Goal: Task Accomplishment & Management: Use online tool/utility

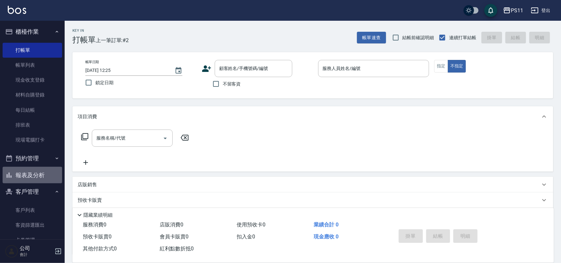
click at [44, 170] on button "報表及分析" at bounding box center [33, 175] width 60 height 17
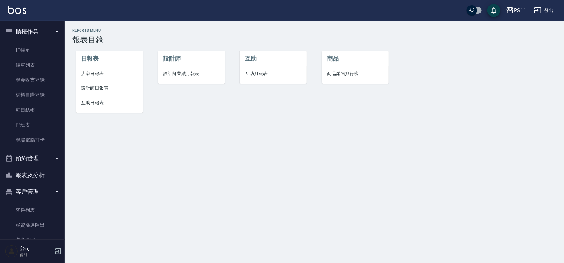
click at [85, 85] on span "設計師日報表" at bounding box center [109, 88] width 57 height 7
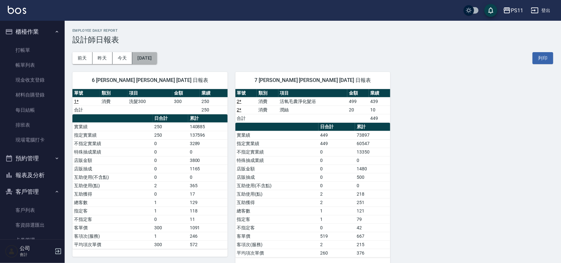
click at [154, 59] on button "[DATE]" at bounding box center [144, 58] width 25 height 12
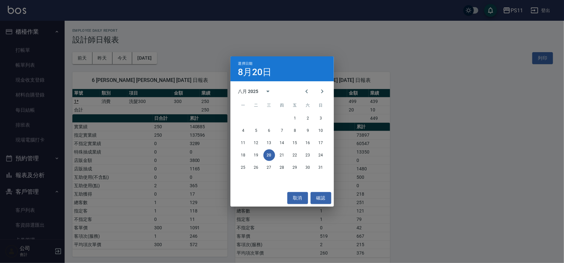
click at [422, 49] on div "選擇日期 8月20日 八月 2025 一 二 三 四 五 六 日 1 2 3 4 5 6 7 8 9 10 11 12 13 14 15 16 17 18 1…" at bounding box center [282, 131] width 564 height 263
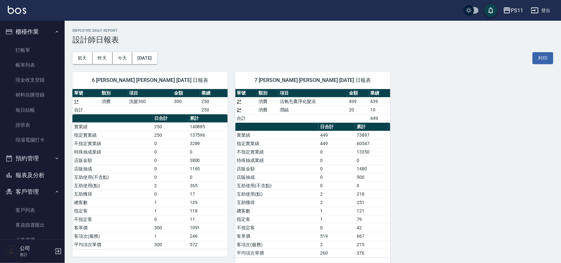
click at [162, 52] on div "[DATE] [DATE] [DATE] [DATE] 列印" at bounding box center [312, 57] width 481 height 27
click at [157, 61] on button "[DATE]" at bounding box center [144, 58] width 25 height 12
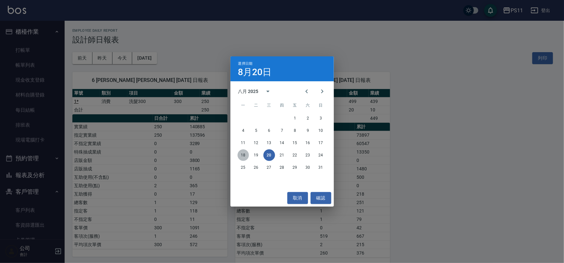
click at [248, 155] on button "18" at bounding box center [244, 155] width 12 height 12
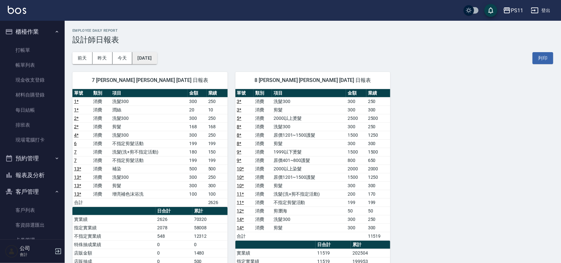
click at [153, 60] on button "[DATE]" at bounding box center [144, 58] width 25 height 12
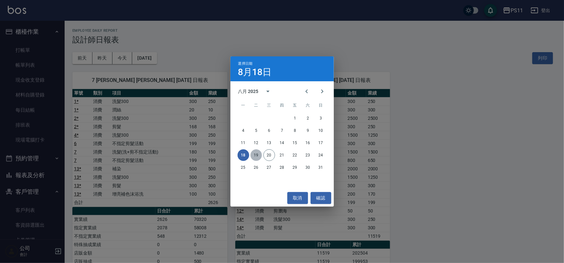
click at [255, 156] on button "19" at bounding box center [257, 155] width 12 height 12
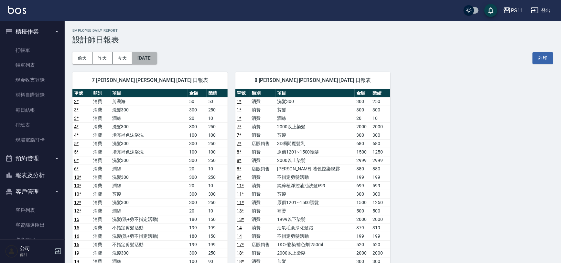
click at [147, 57] on button "[DATE]" at bounding box center [144, 58] width 25 height 12
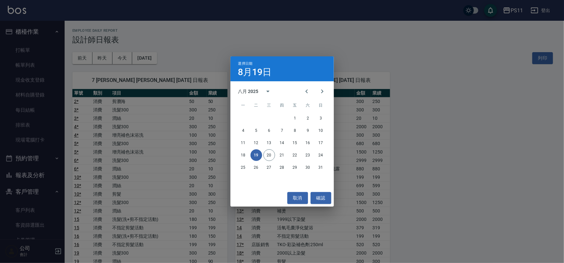
click at [359, 60] on div "選擇日期 [DATE] 八月 2025 一 二 三 四 五 六 日 1 2 3 4 5 6 7 8 9 10 11 12 13 14 15 16 17 18 …" at bounding box center [282, 131] width 564 height 263
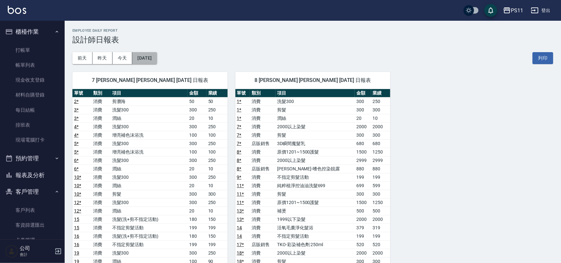
click at [151, 58] on button "[DATE]" at bounding box center [144, 58] width 25 height 12
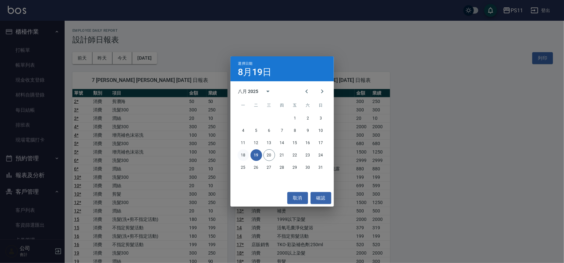
click at [246, 158] on button "18" at bounding box center [244, 155] width 12 height 12
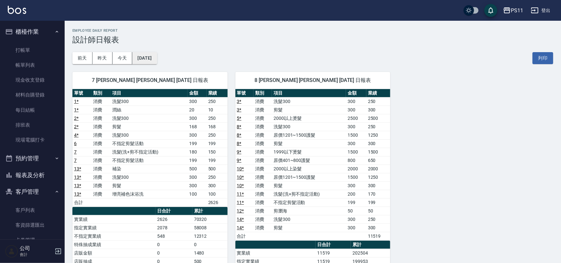
click at [157, 57] on button "[DATE]" at bounding box center [144, 58] width 25 height 12
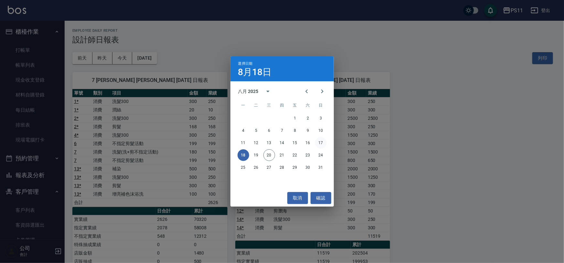
click at [323, 142] on button "17" at bounding box center [321, 143] width 12 height 12
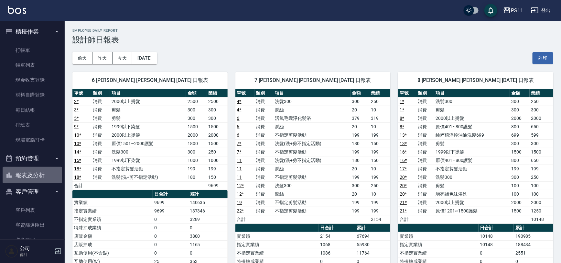
click at [39, 174] on button "報表及分析" at bounding box center [33, 175] width 60 height 17
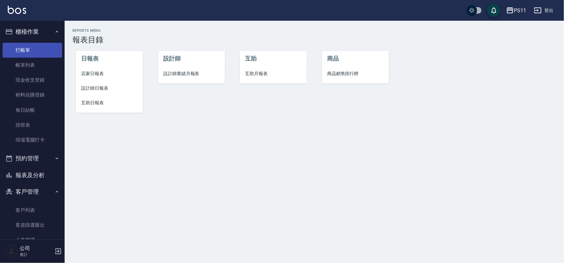
click at [26, 45] on link "打帳單" at bounding box center [33, 50] width 60 height 15
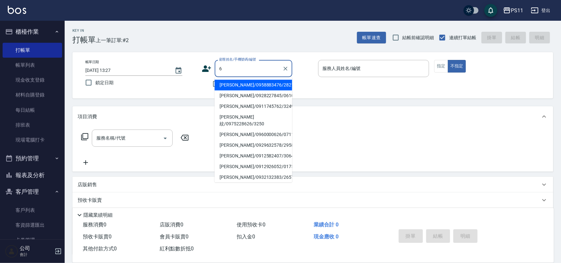
type input "[PERSON_NAME]/0958883476/2821"
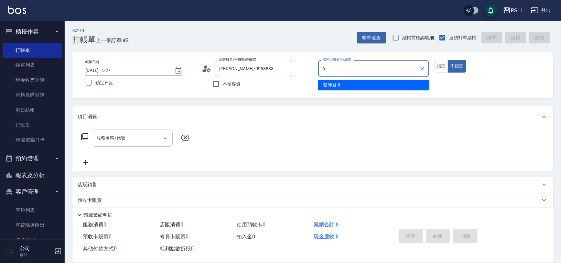
type input "[PERSON_NAME]6"
type button "false"
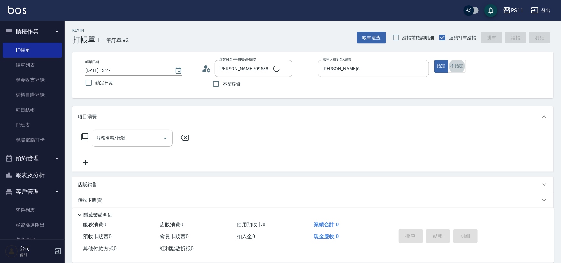
type input "菜佩龜/0916145580/6"
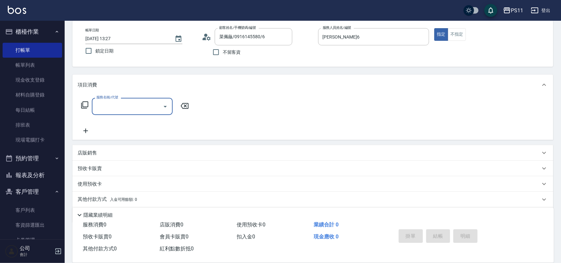
scroll to position [52, 0]
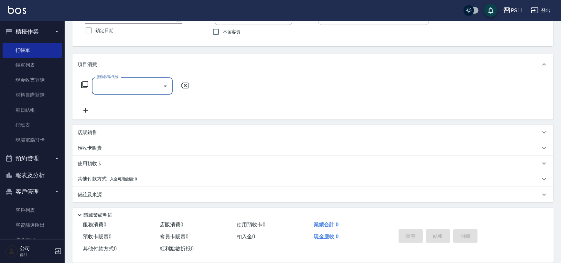
click at [87, 129] on p "店販銷售" at bounding box center [87, 132] width 19 height 7
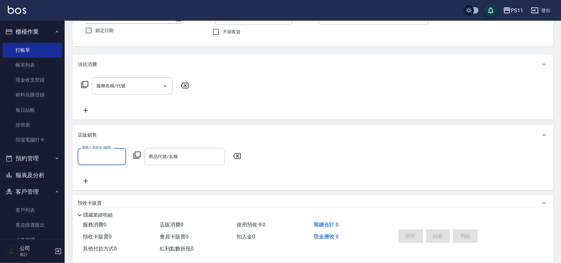
scroll to position [0, 0]
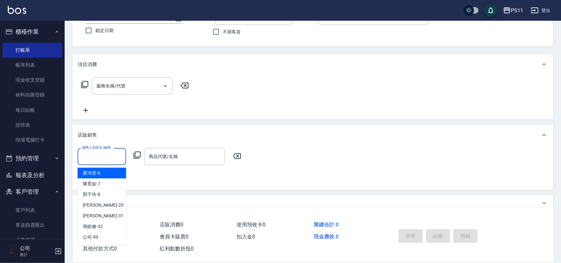
click at [104, 153] on input "服務人員姓名/編號" at bounding box center [102, 156] width 43 height 11
click at [107, 174] on div "[PERSON_NAME]6" at bounding box center [102, 173] width 49 height 11
type input "[PERSON_NAME]6"
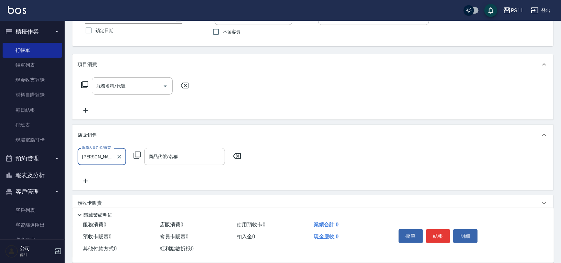
click at [136, 155] on icon at bounding box center [137, 155] width 8 height 8
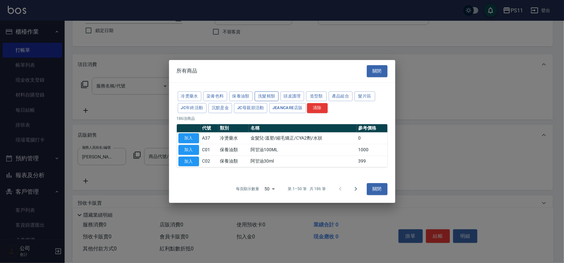
click at [259, 95] on button "洗髮精類" at bounding box center [267, 96] width 24 height 10
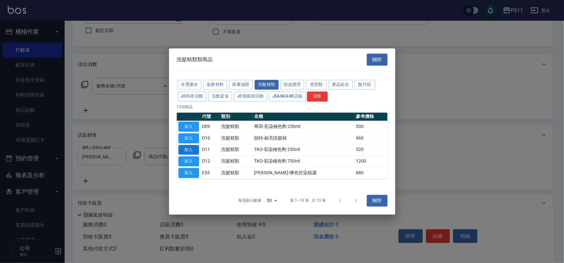
click at [191, 147] on button "加入" at bounding box center [189, 150] width 21 height 10
type input "TKO-彩染補色劑 250ml"
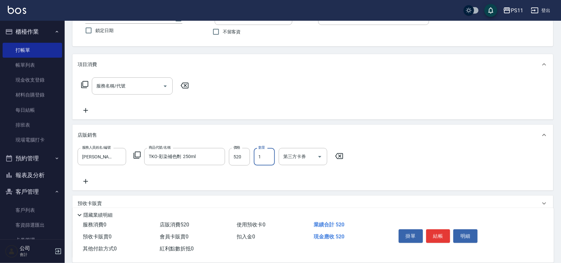
click at [265, 153] on input "1" at bounding box center [264, 156] width 21 height 17
type input "4"
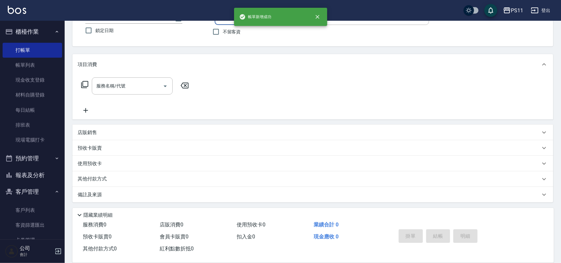
click at [42, 170] on button "報表及分析" at bounding box center [33, 175] width 60 height 17
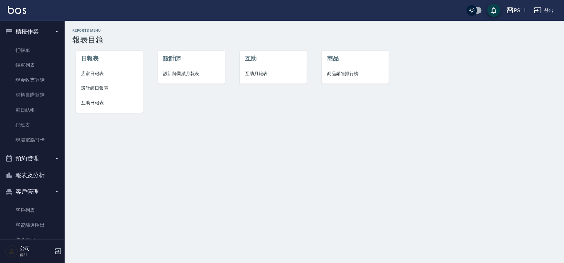
click at [88, 90] on span "設計師日報表" at bounding box center [109, 88] width 57 height 7
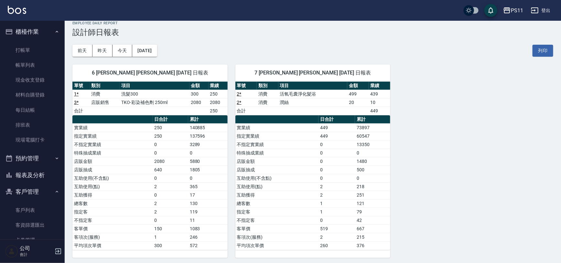
scroll to position [9, 0]
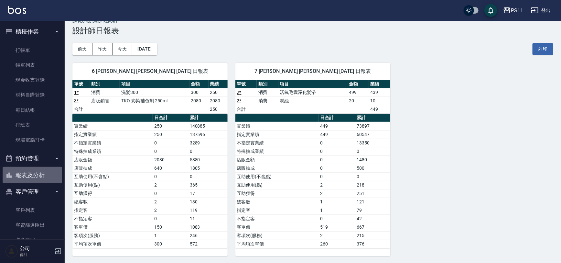
click at [36, 169] on button "報表及分析" at bounding box center [33, 175] width 60 height 17
